Goal: Transaction & Acquisition: Purchase product/service

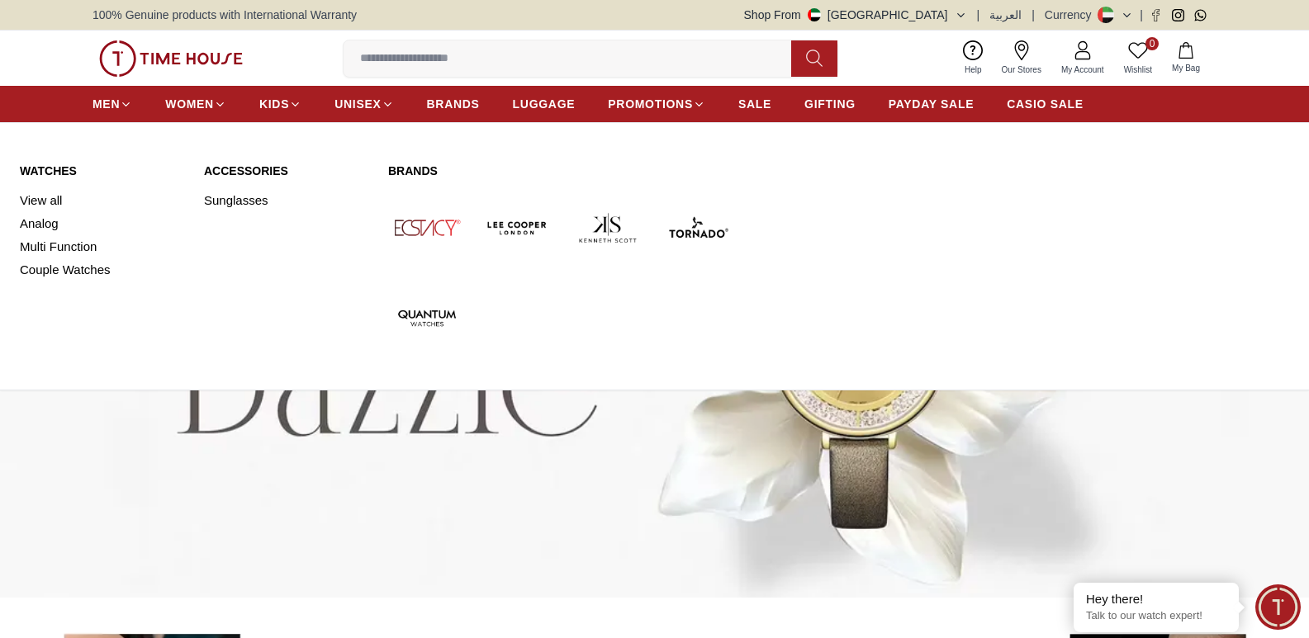
click at [70, 165] on link "Watches" at bounding box center [102, 171] width 164 height 17
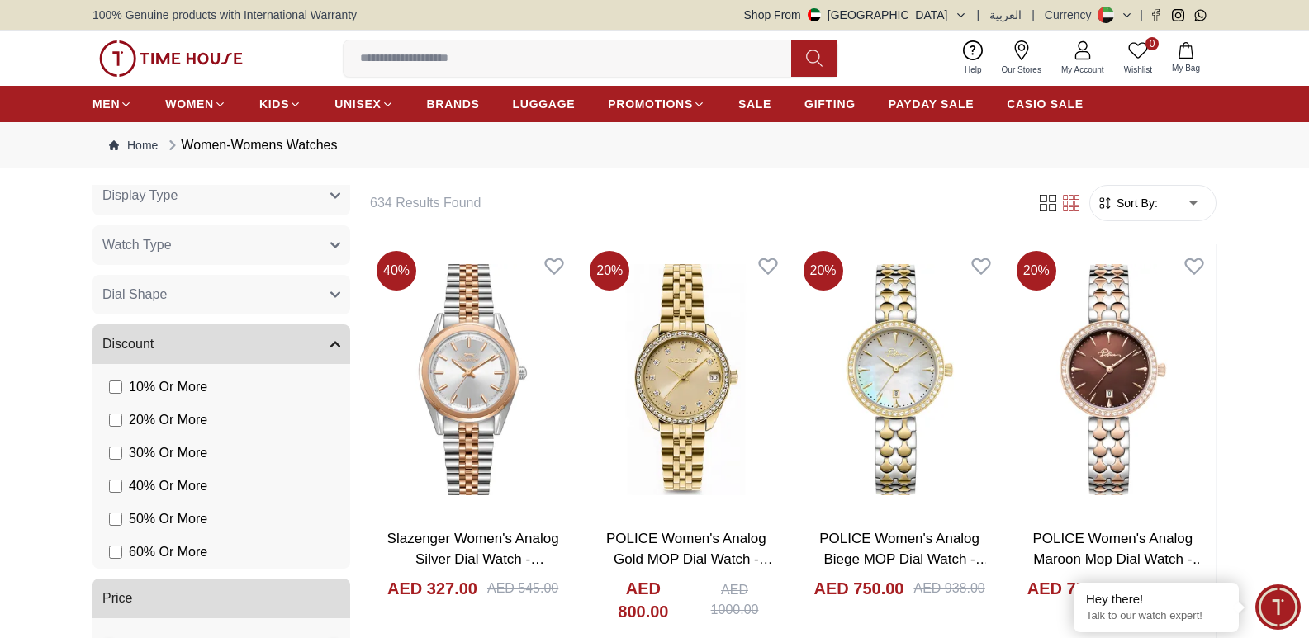
scroll to position [860, 0]
click at [213, 584] on button "Price" at bounding box center [221, 598] width 258 height 40
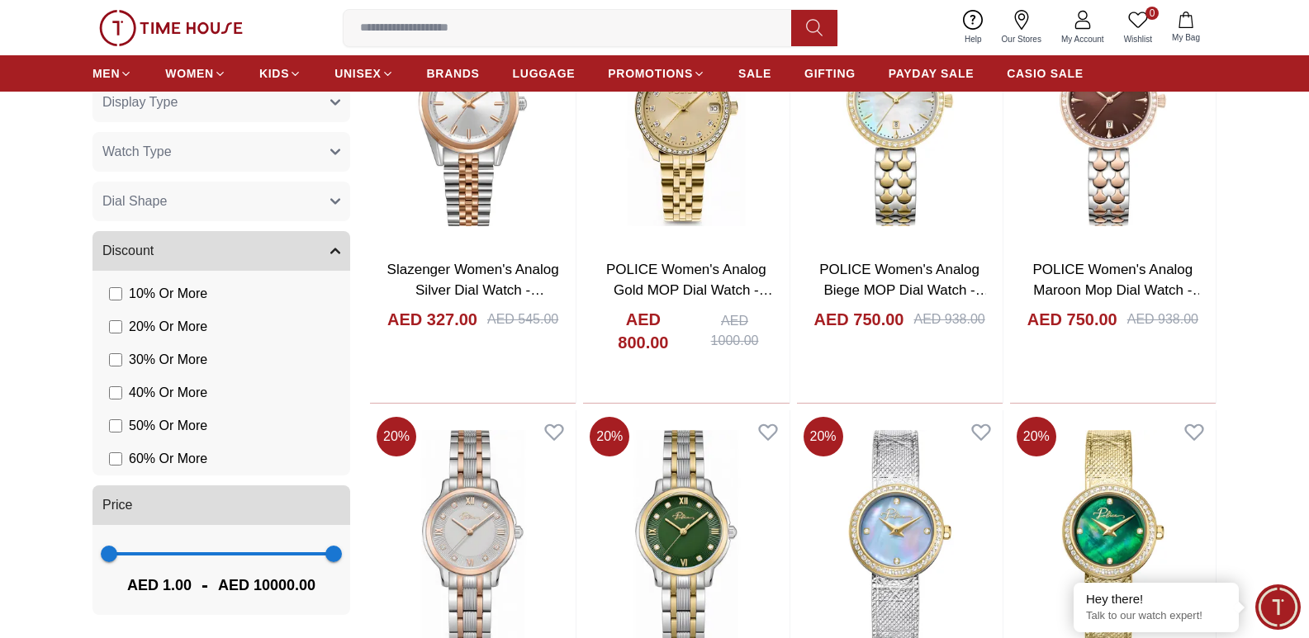
scroll to position [270, 0]
type input "***"
drag, startPoint x: 317, startPoint y: 552, endPoint x: 117, endPoint y: 564, distance: 200.2
click at [117, 562] on span "390" at bounding box center [118, 554] width 17 height 17
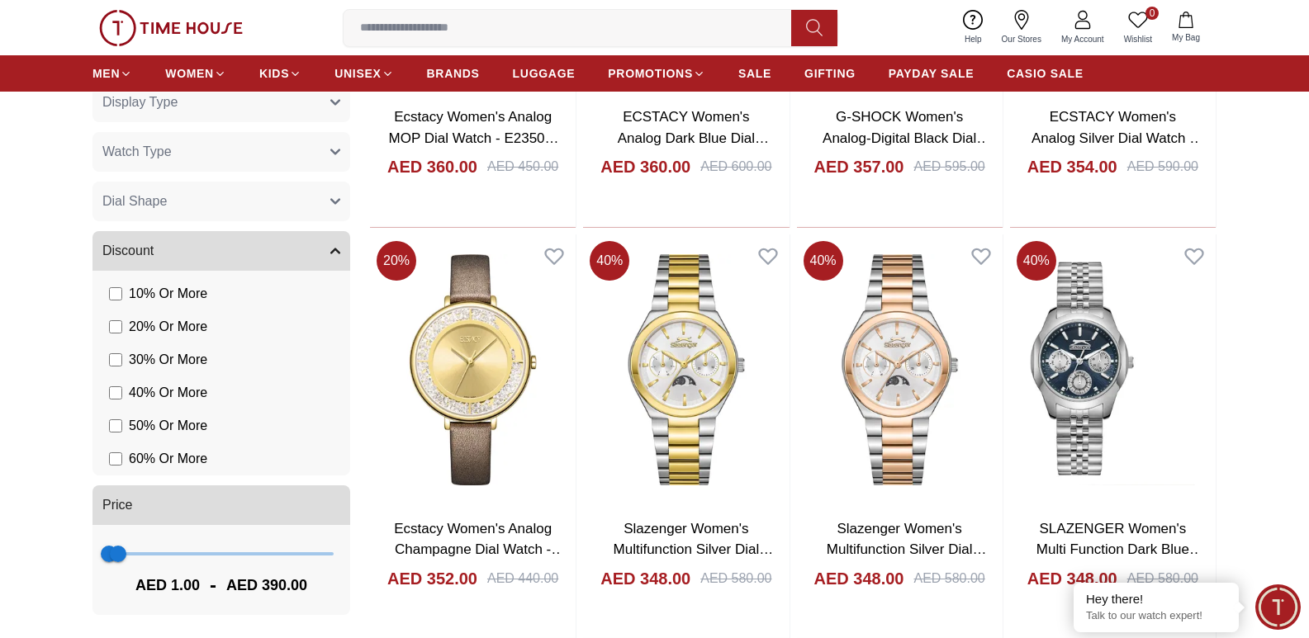
scroll to position [1718, 0]
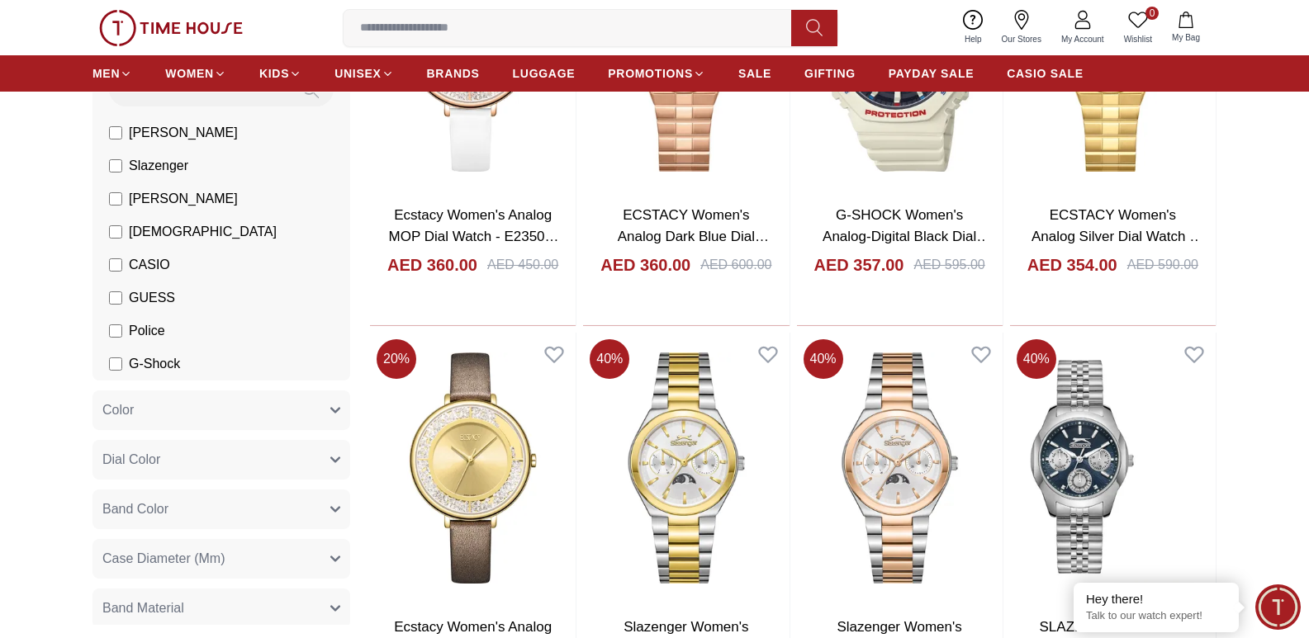
scroll to position [126, 0]
click at [330, 405] on icon "button" at bounding box center [335, 407] width 10 height 10
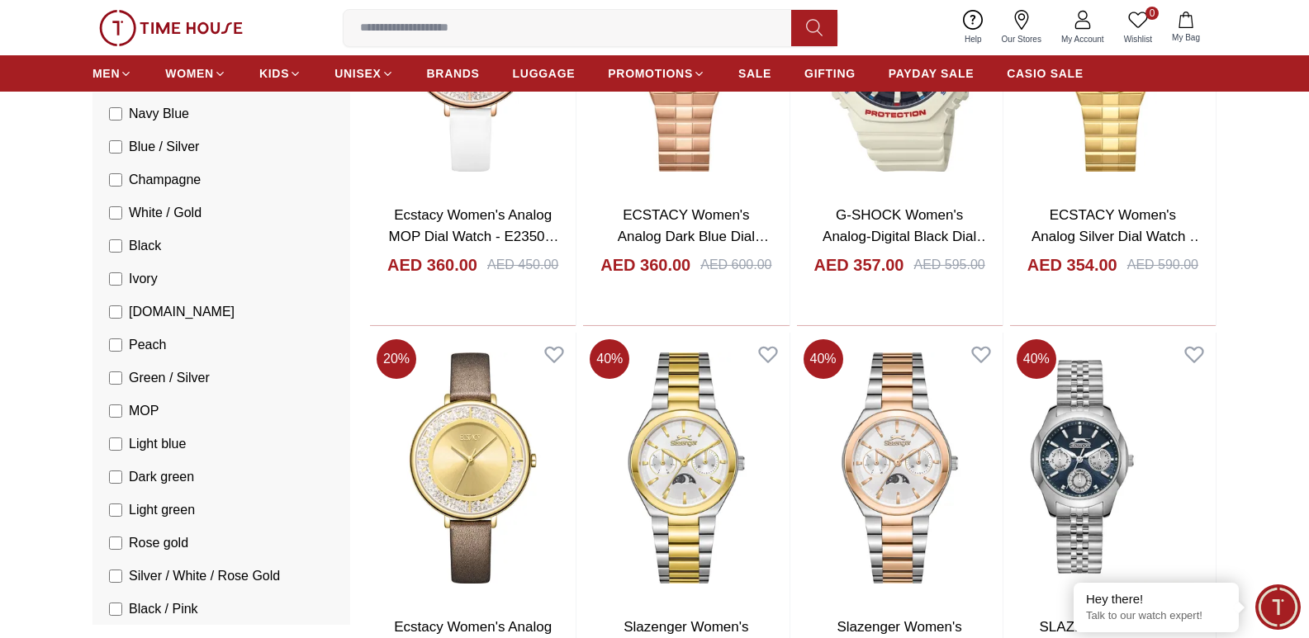
scroll to position [1525, 0]
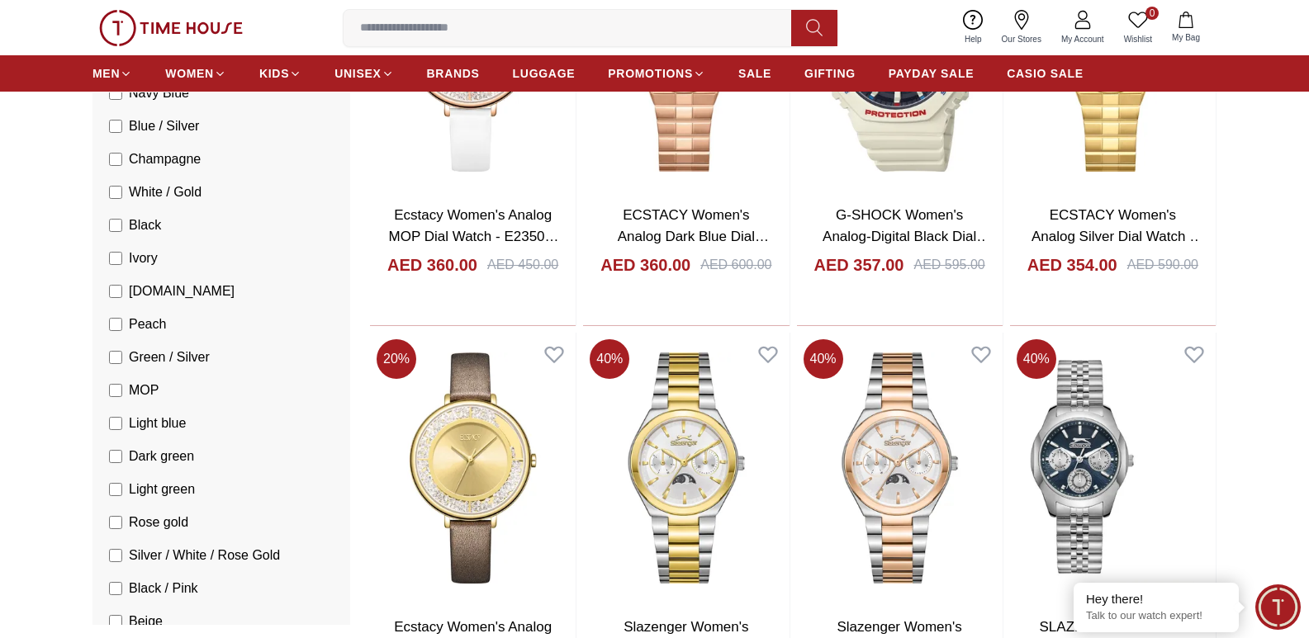
click at [259, 563] on span "Silver / White / Rose Gold" at bounding box center [204, 556] width 151 height 20
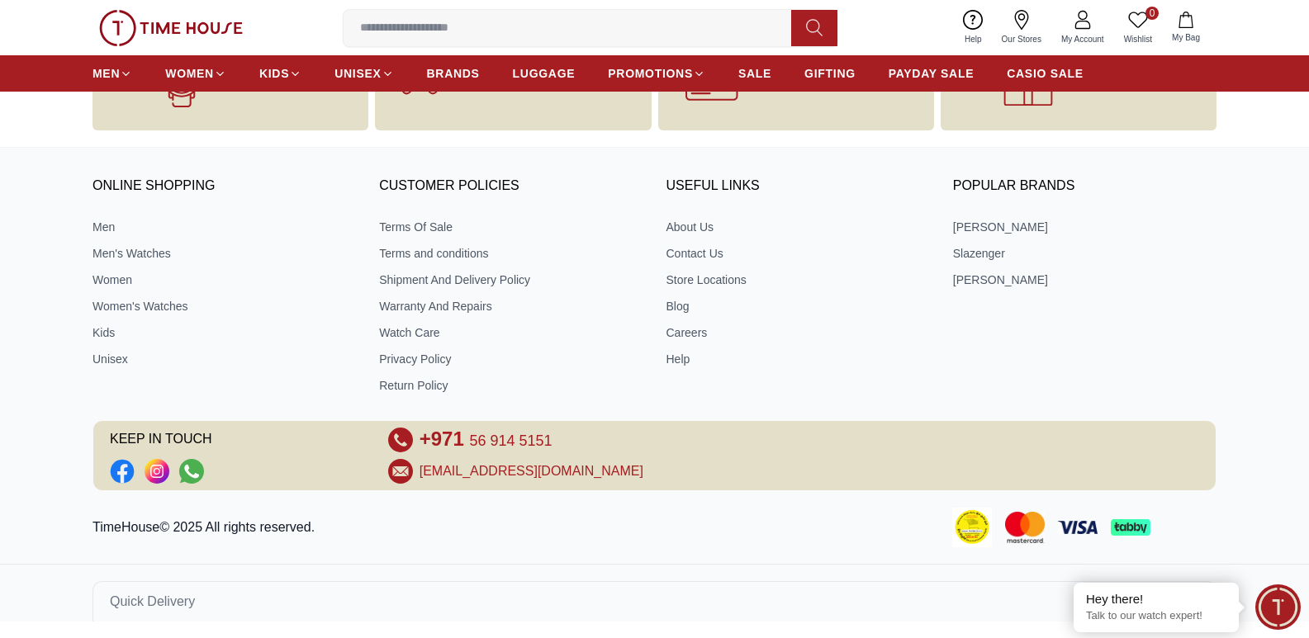
scroll to position [718, 0]
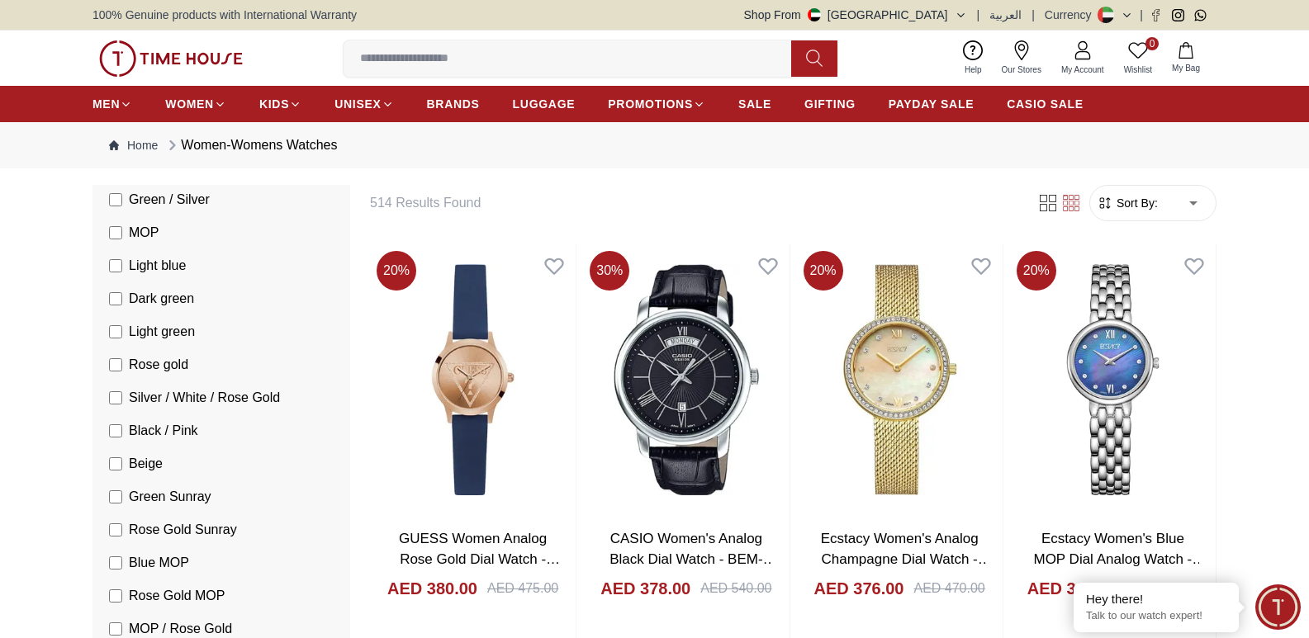
scroll to position [1778, 0]
click at [141, 399] on span "Silver / White / Rose Gold" at bounding box center [204, 396] width 151 height 20
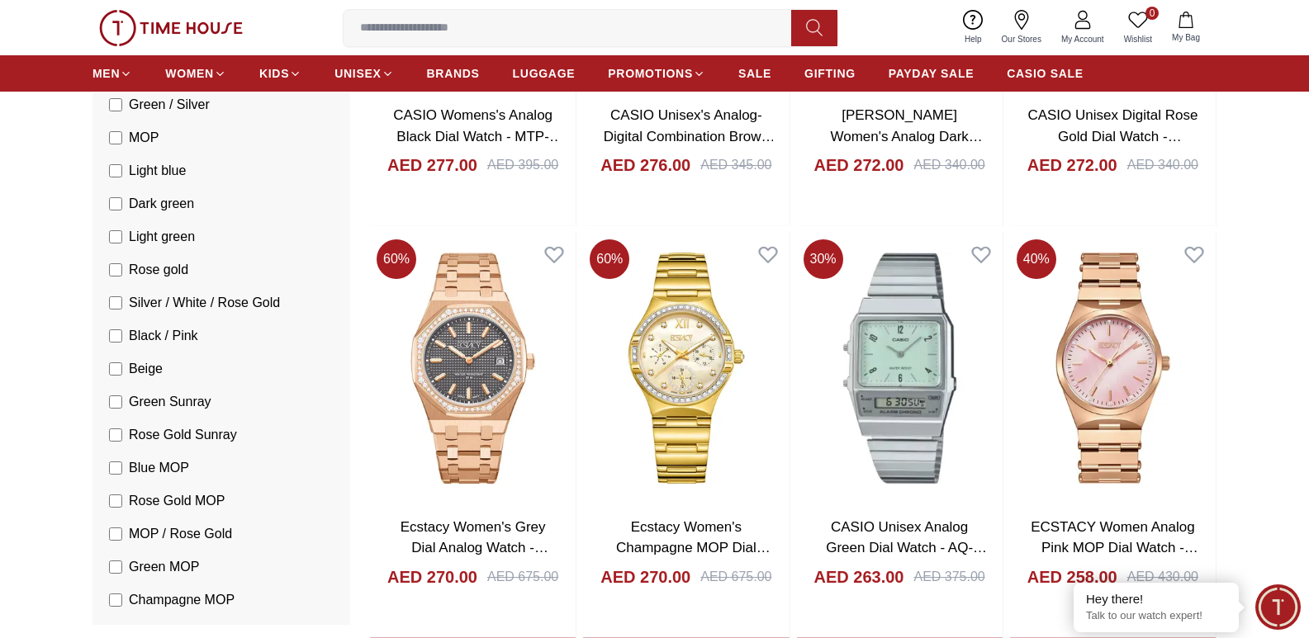
scroll to position [5907, 0]
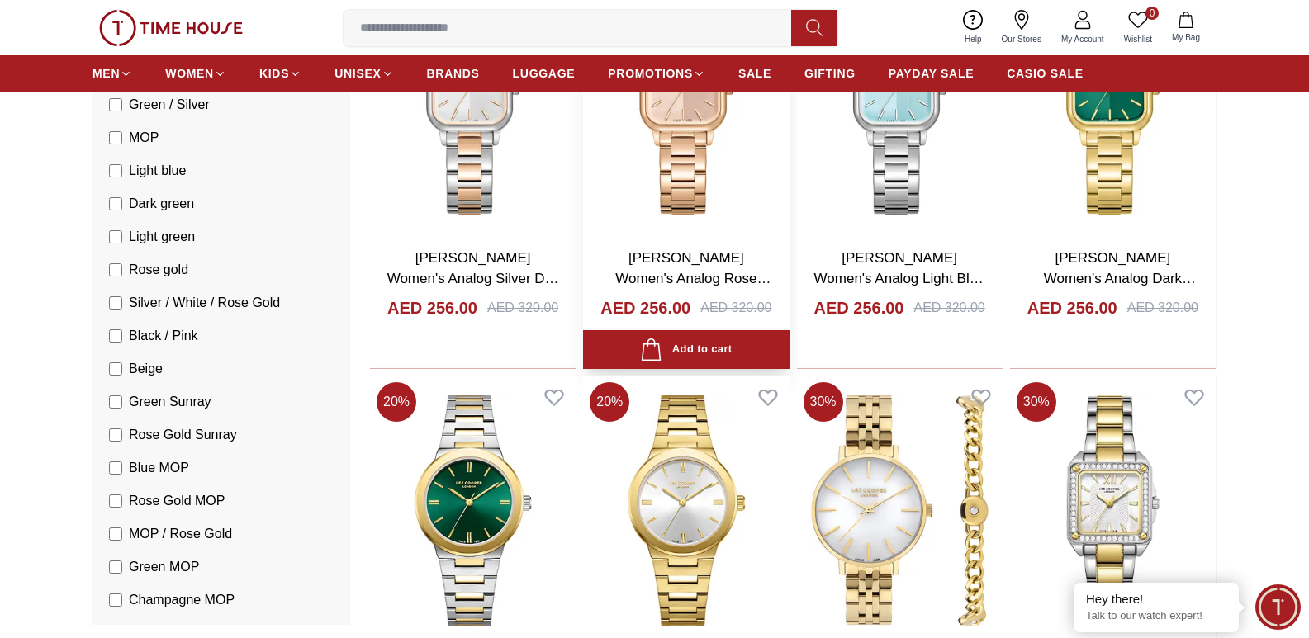
scroll to position [6926, 0]
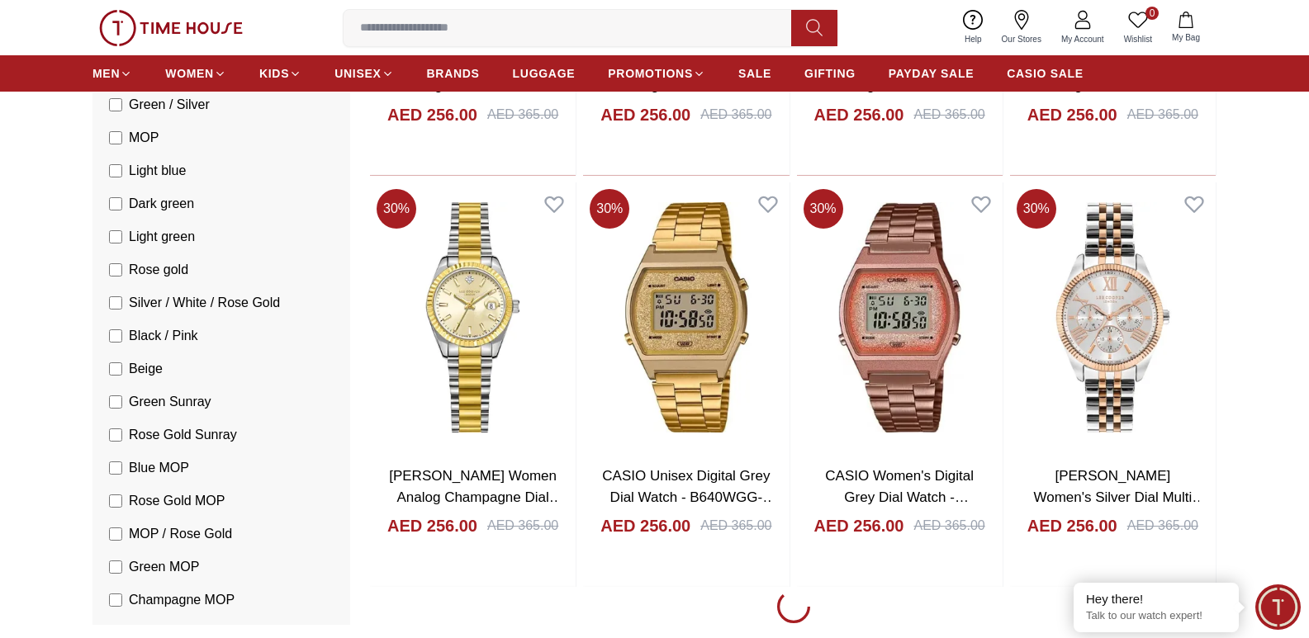
scroll to position [8258, 0]
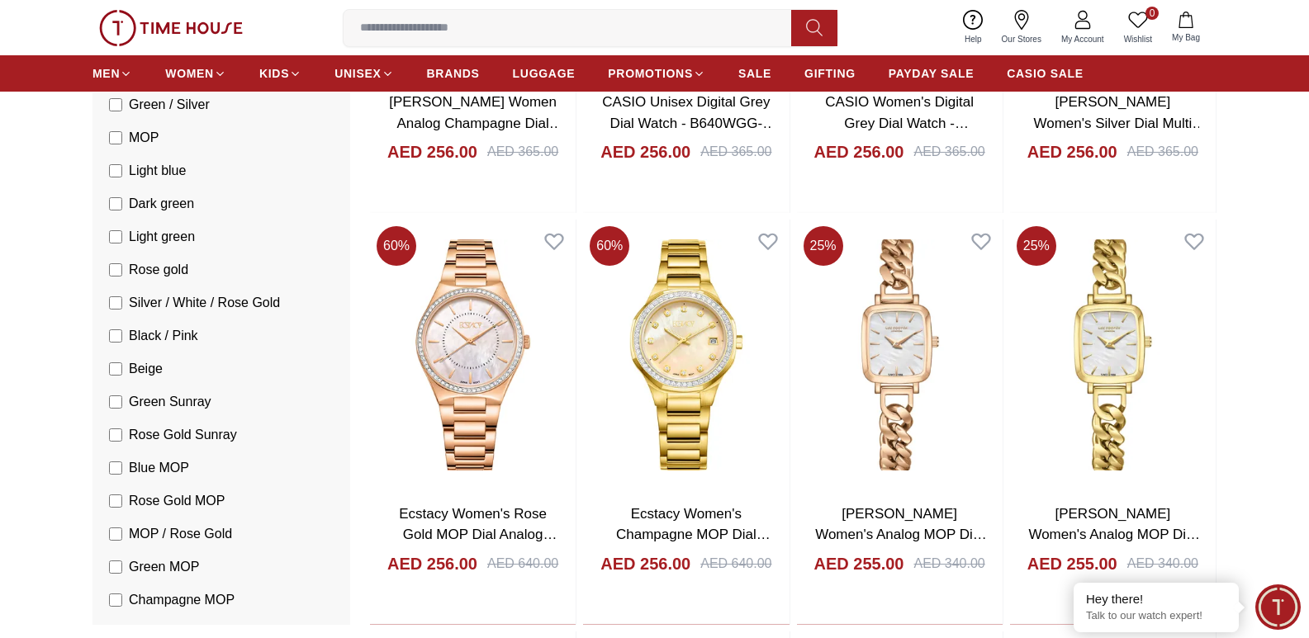
scroll to position [7884, 0]
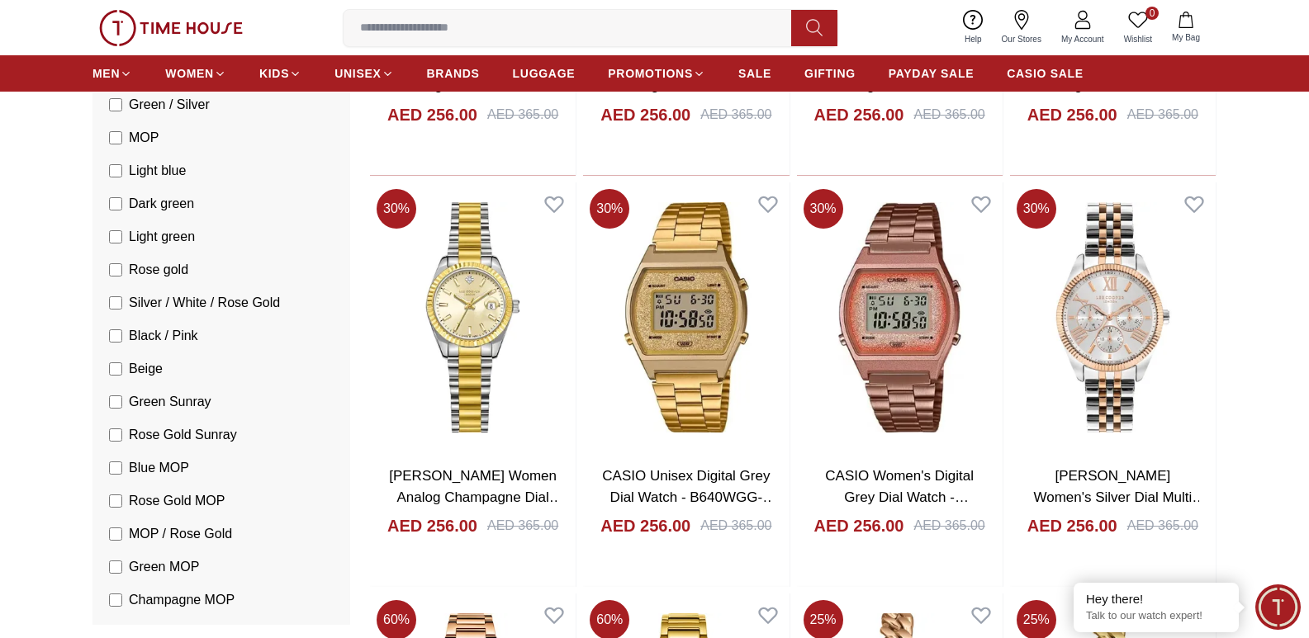
scroll to position [5907, 0]
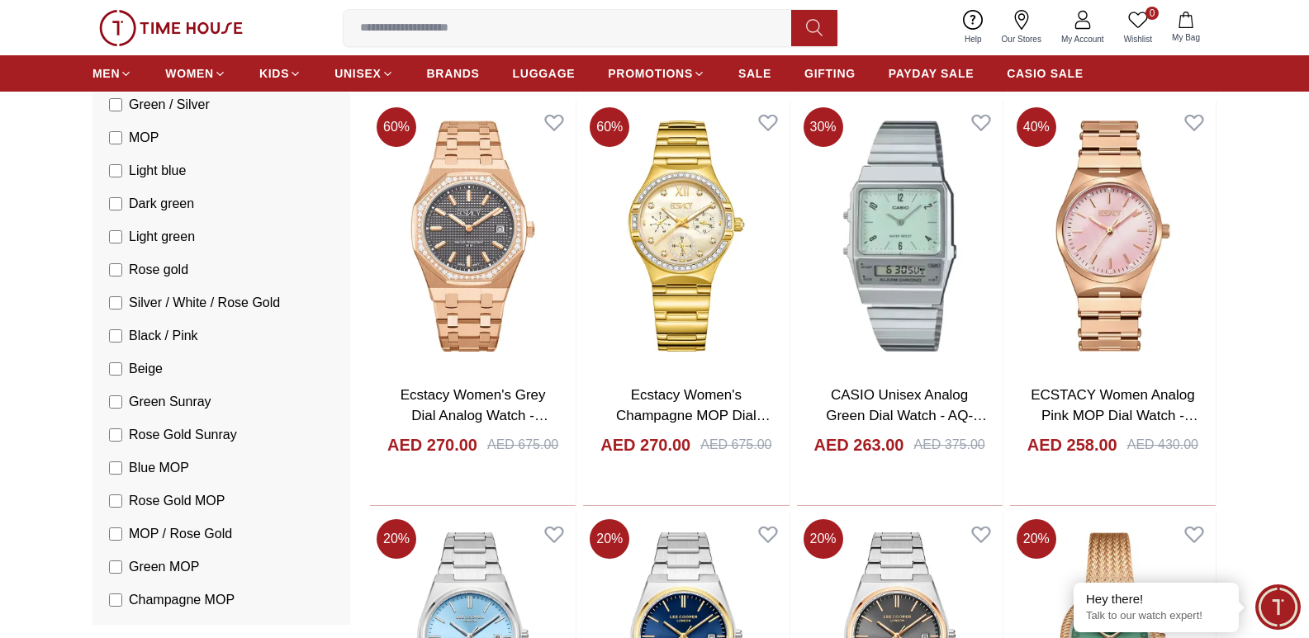
scroll to position [3798, 0]
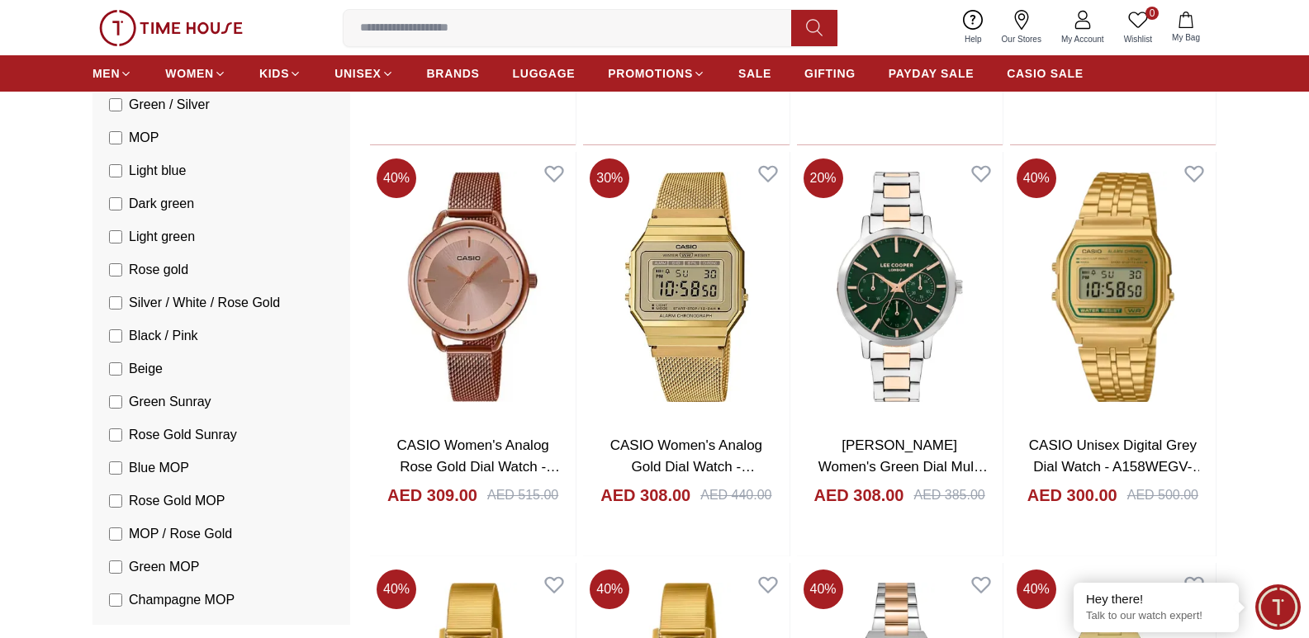
scroll to position [1707, 0]
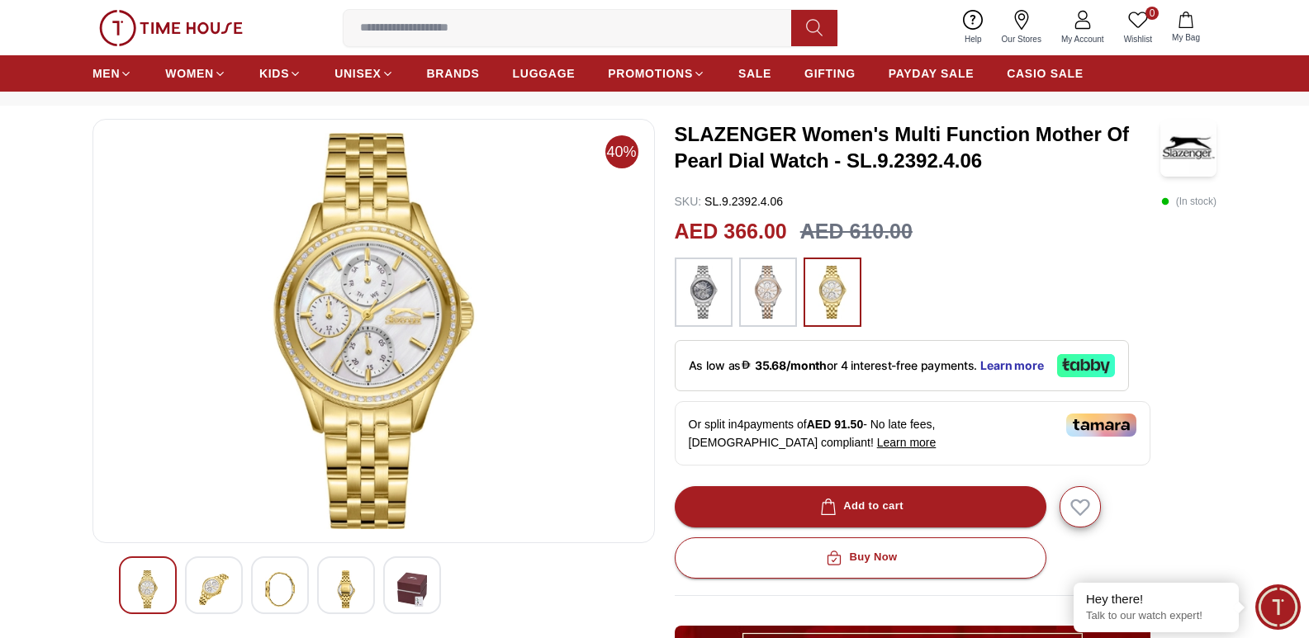
scroll to position [77, 0]
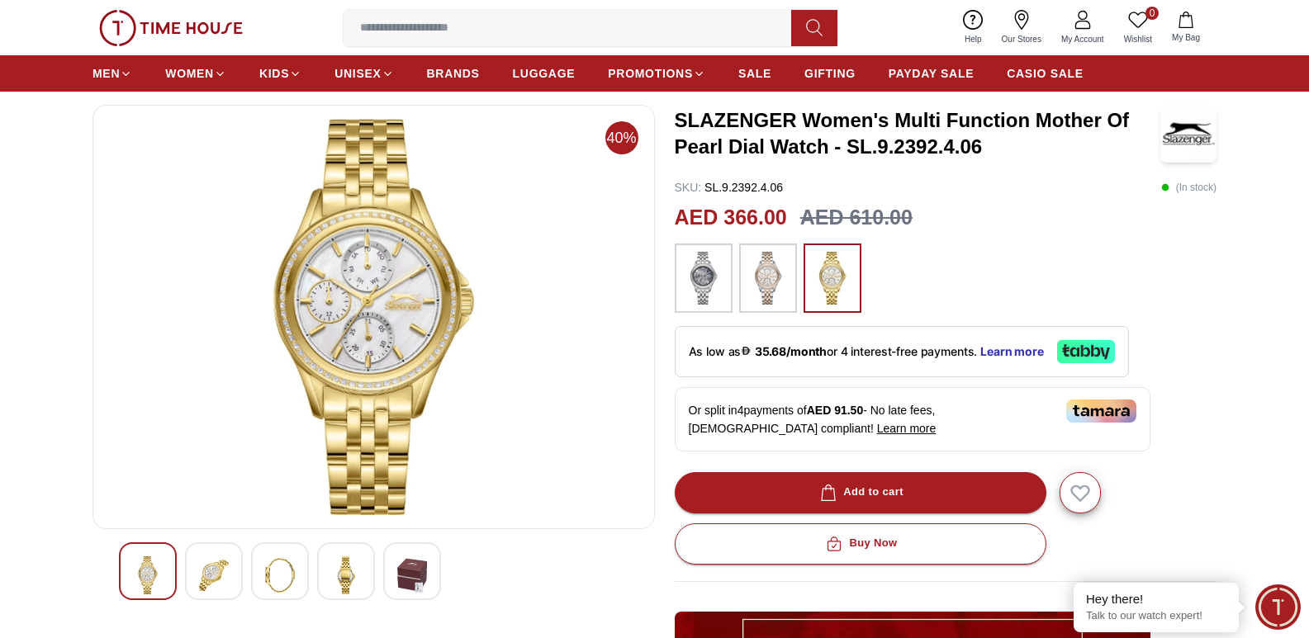
click at [206, 576] on img at bounding box center [214, 576] width 30 height 38
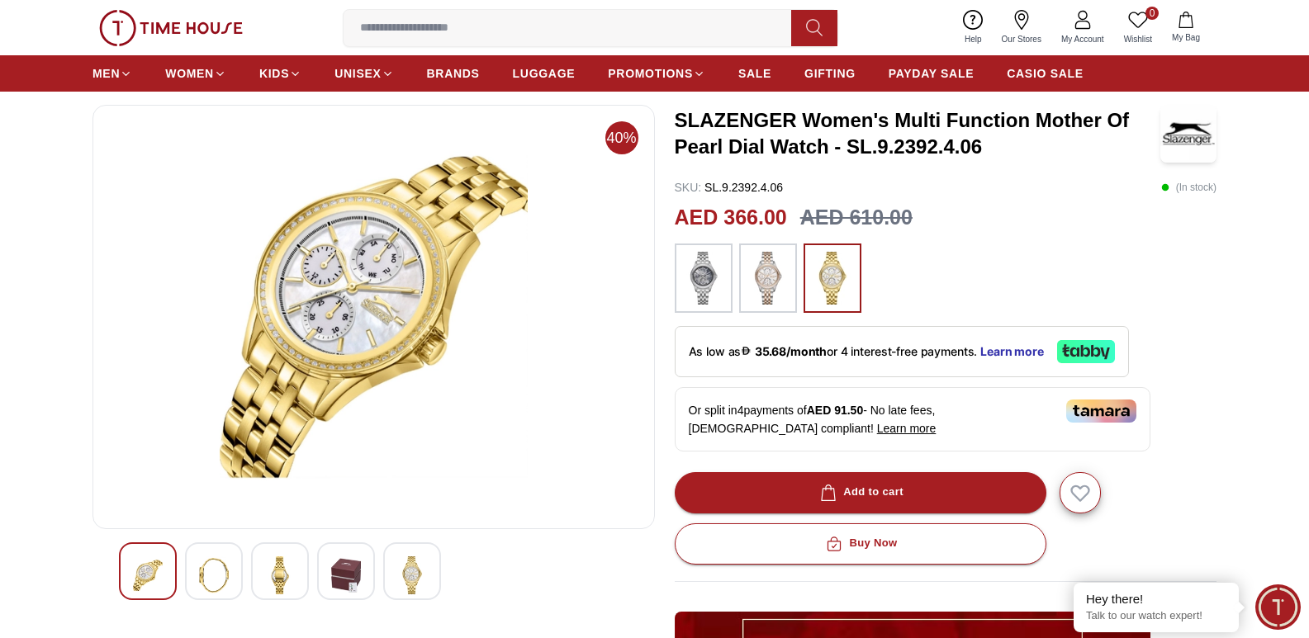
click at [278, 569] on img at bounding box center [280, 576] width 30 height 38
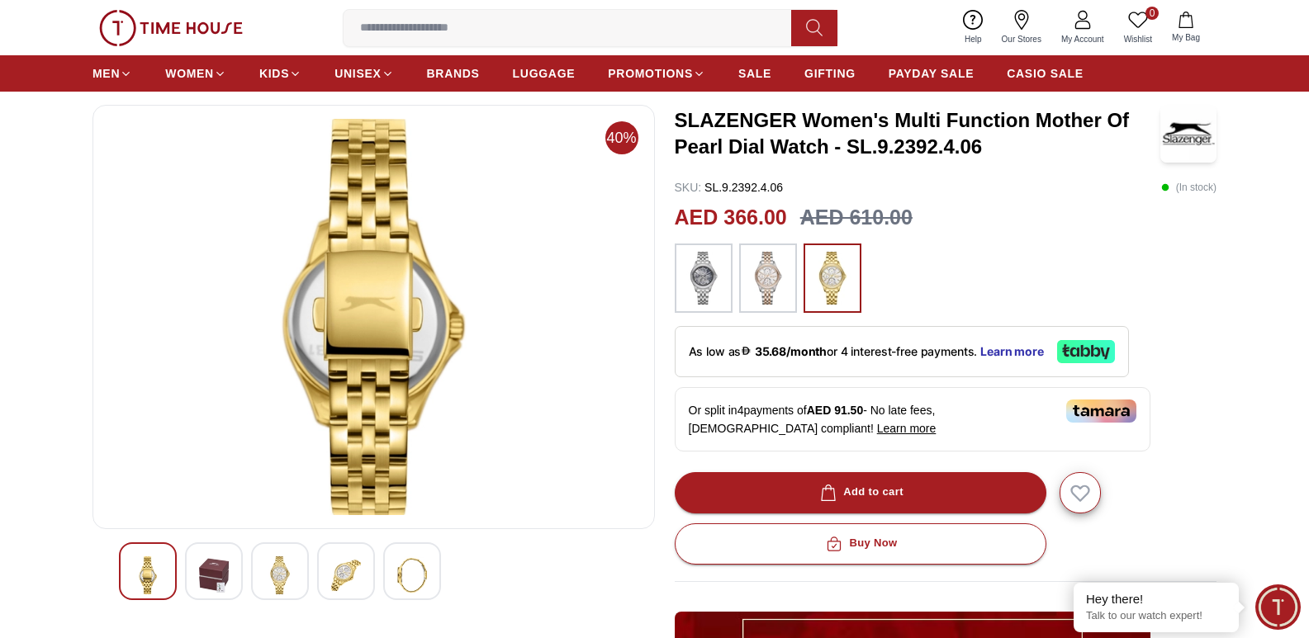
click at [349, 567] on img at bounding box center [346, 576] width 30 height 38
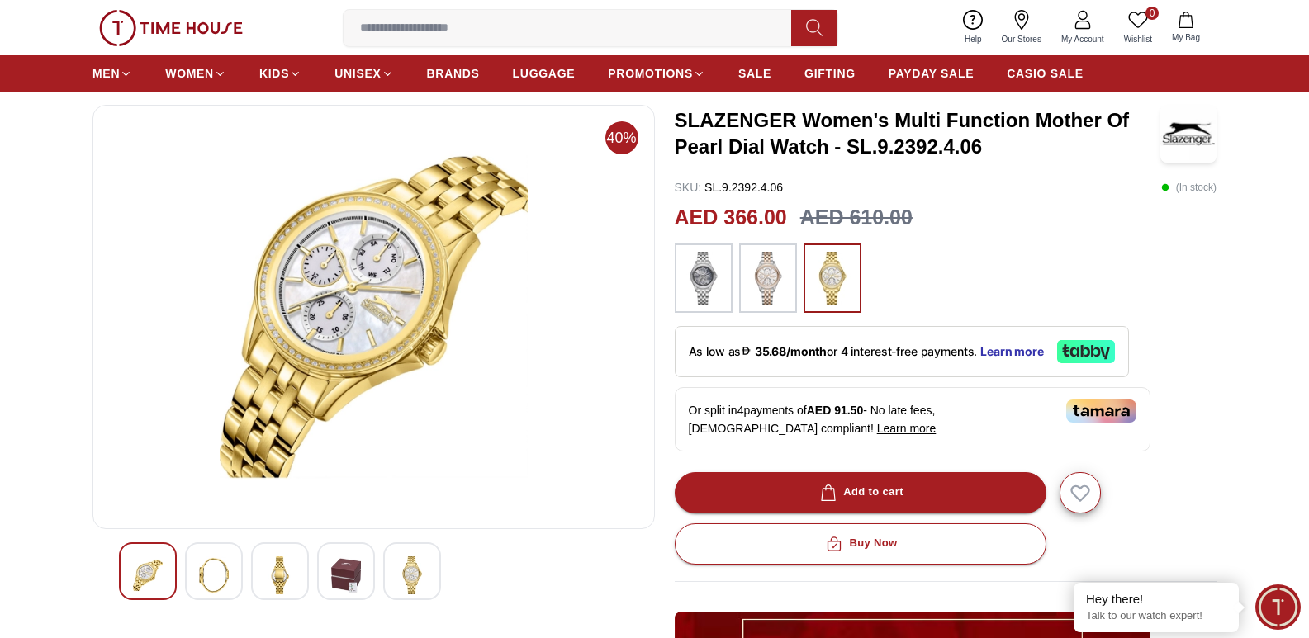
click at [407, 557] on img at bounding box center [412, 576] width 30 height 38
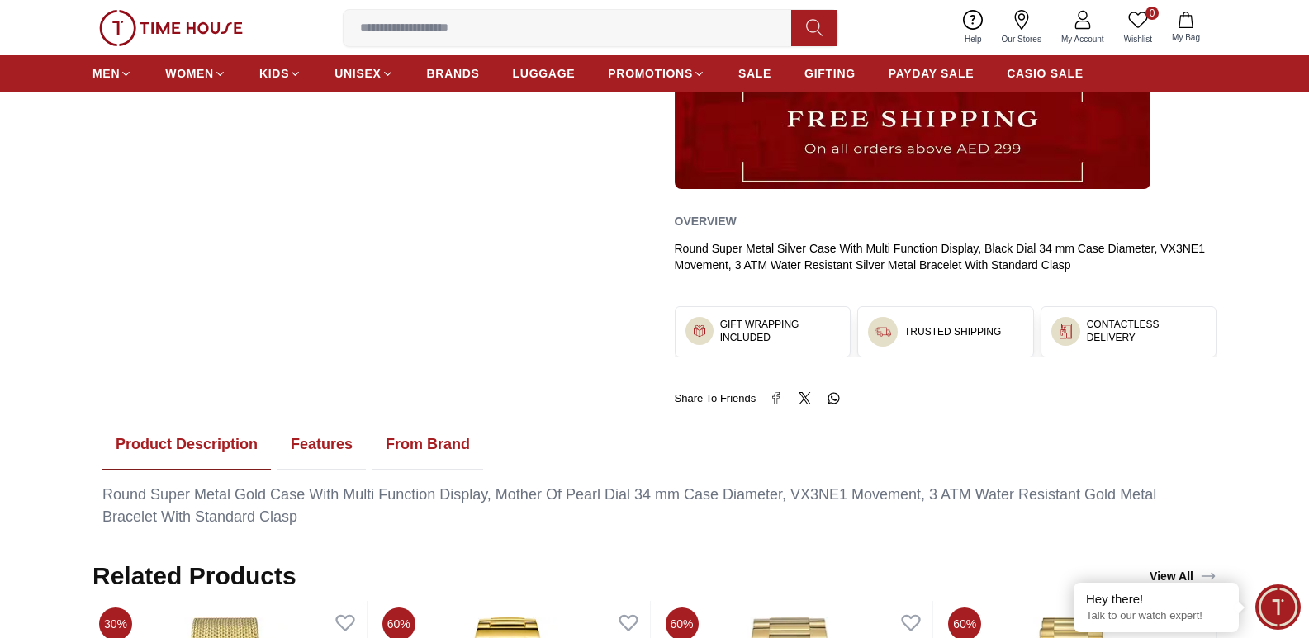
scroll to position [638, 0]
